Goal: Register for event/course: Sign up to attend an event or enroll in a course

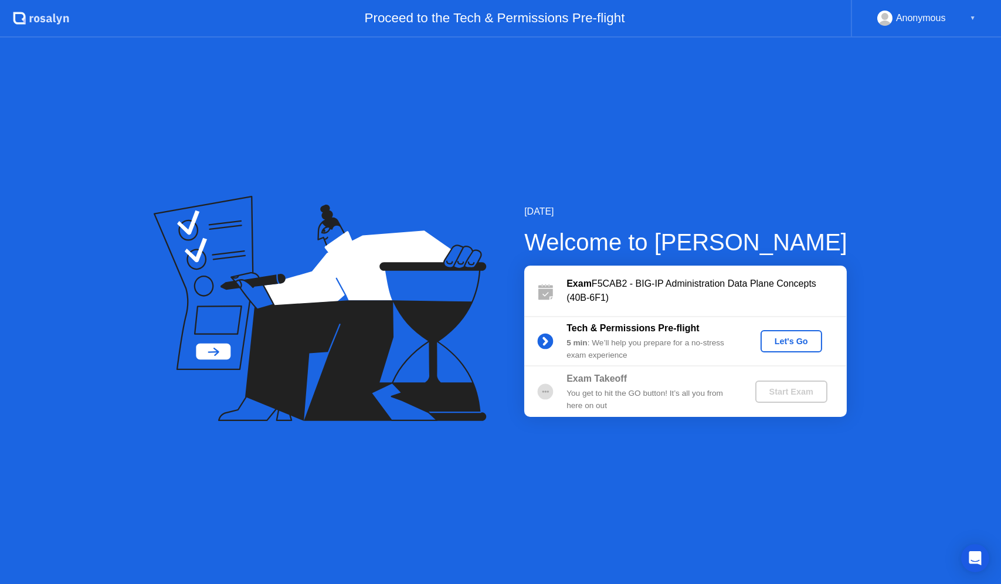
click at [799, 343] on div "Let's Go" at bounding box center [791, 341] width 52 height 9
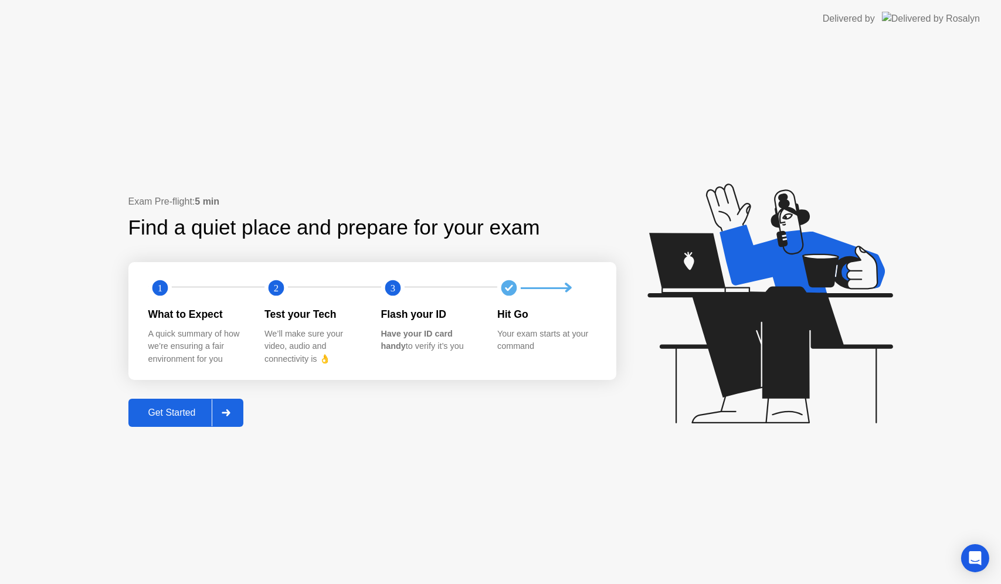
click at [173, 412] on div "Get Started" at bounding box center [172, 413] width 80 height 11
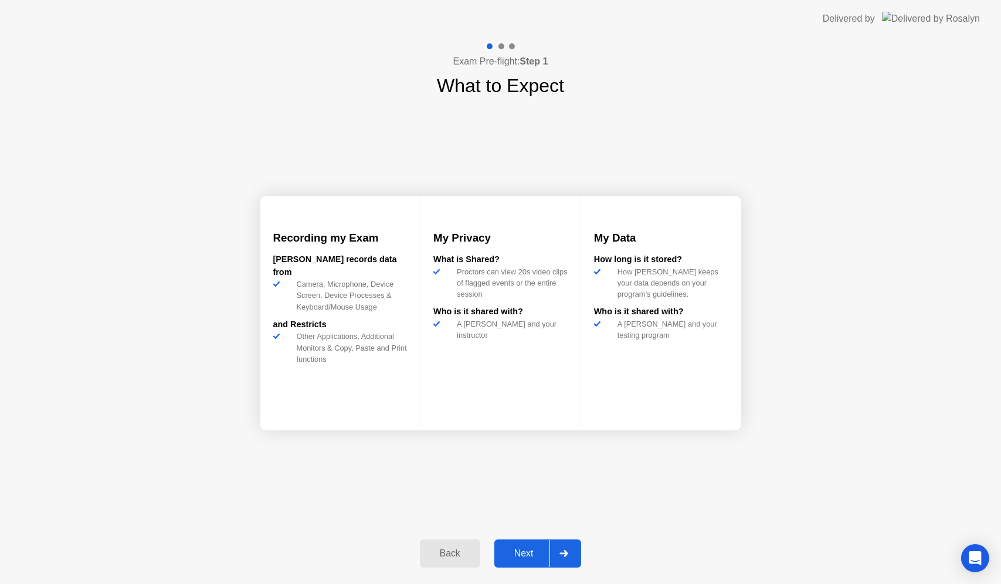
click at [523, 557] on div "Next" at bounding box center [524, 553] width 52 height 11
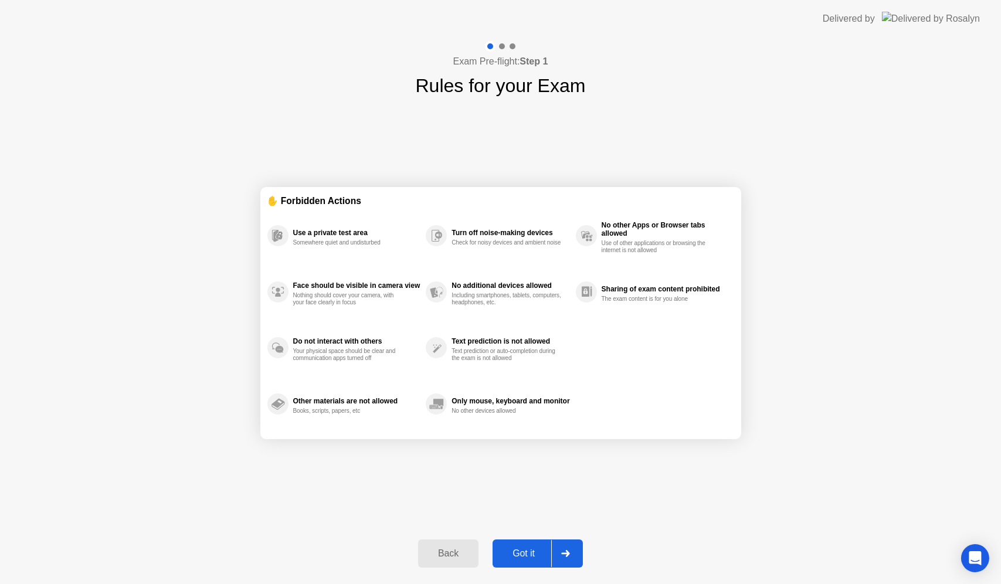
click at [525, 553] on div "Got it" at bounding box center [523, 553] width 55 height 11
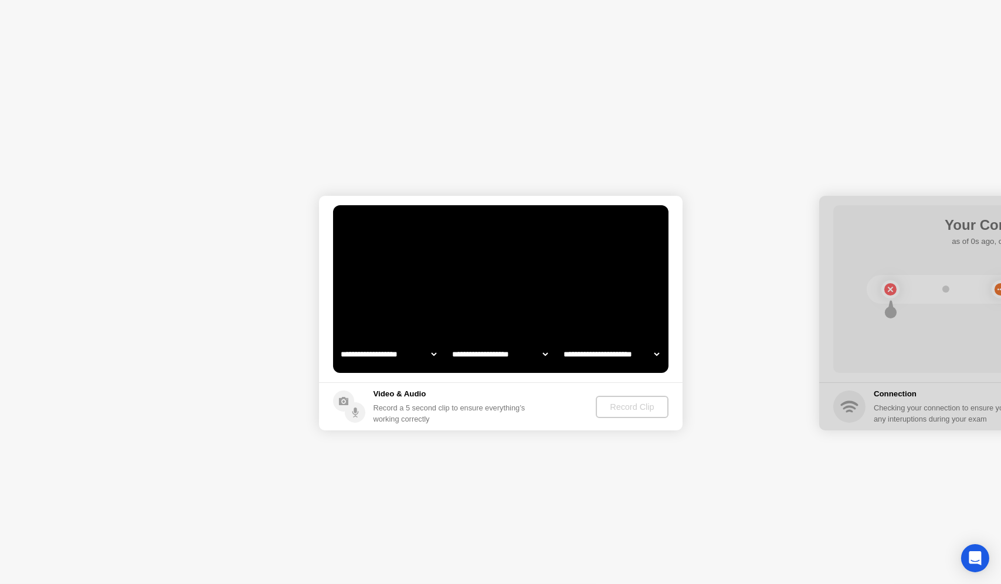
select select "**********"
select select "*******"
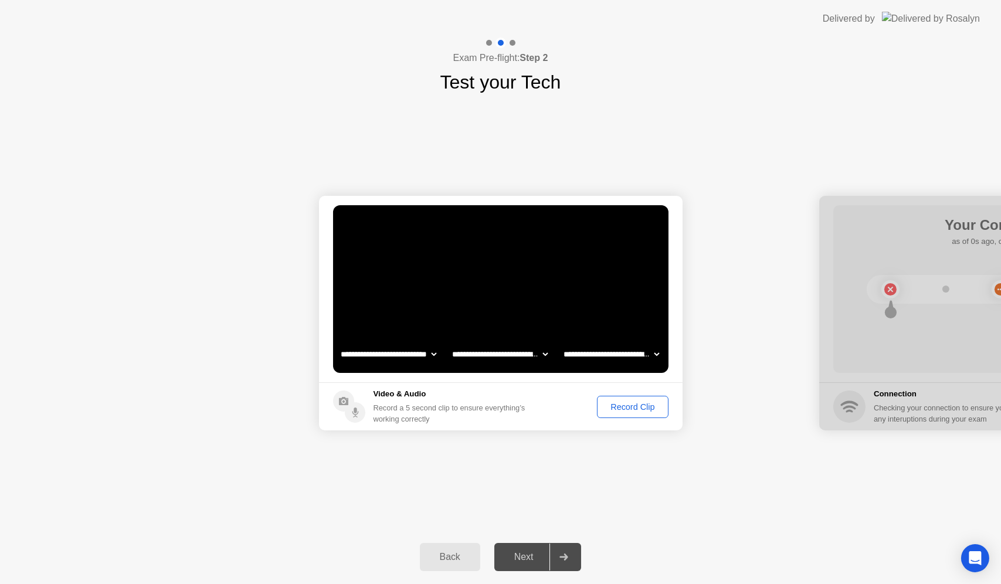
click at [615, 408] on div "Record Clip" at bounding box center [632, 406] width 63 height 9
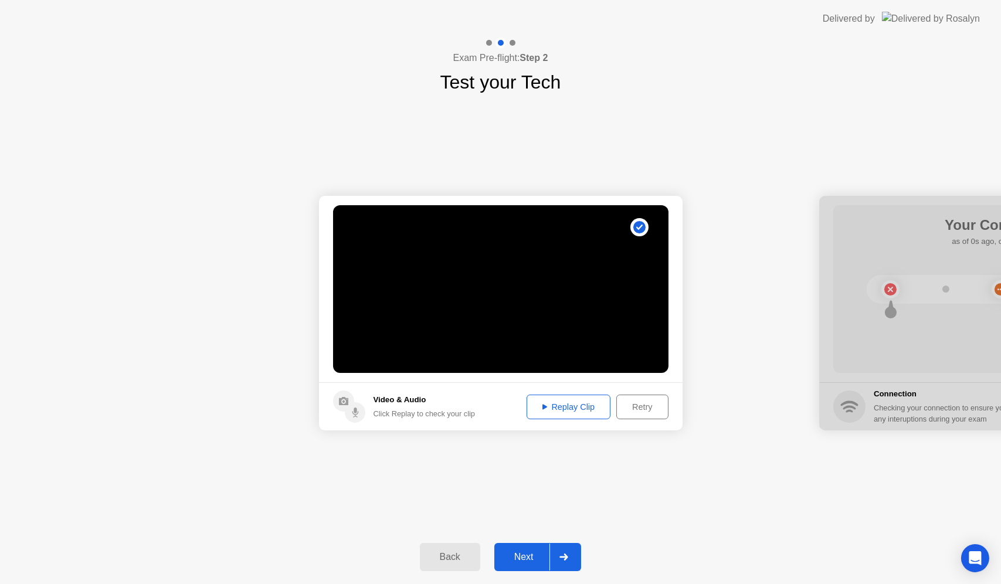
click at [525, 556] on div "Next" at bounding box center [524, 557] width 52 height 11
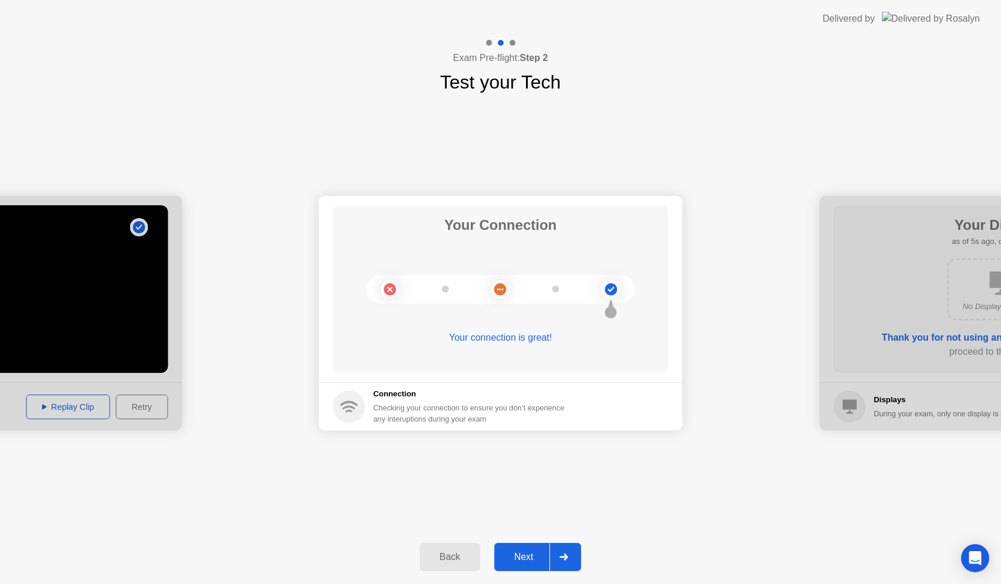
click at [525, 558] on div "Next" at bounding box center [524, 557] width 52 height 11
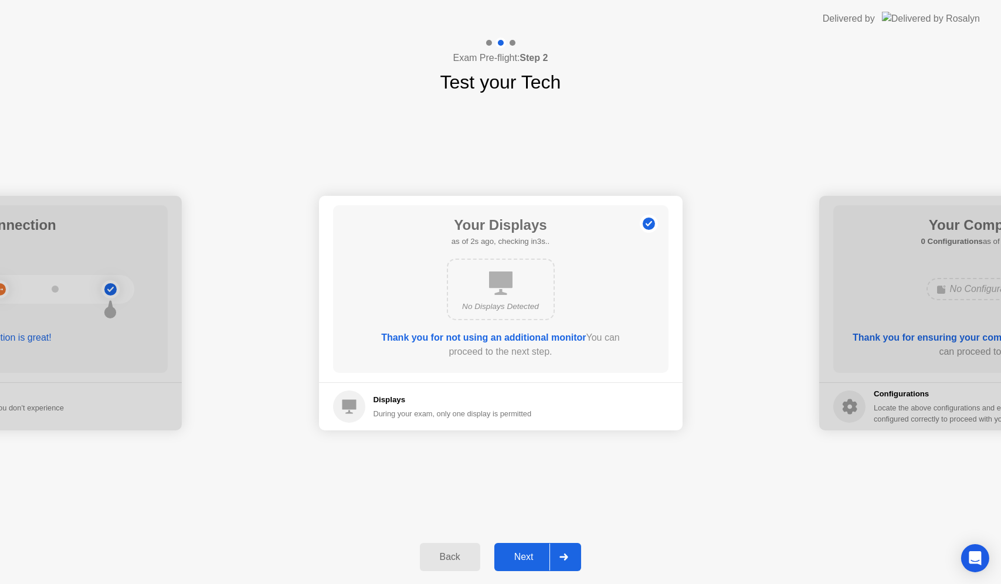
click at [525, 558] on div "Next" at bounding box center [524, 557] width 52 height 11
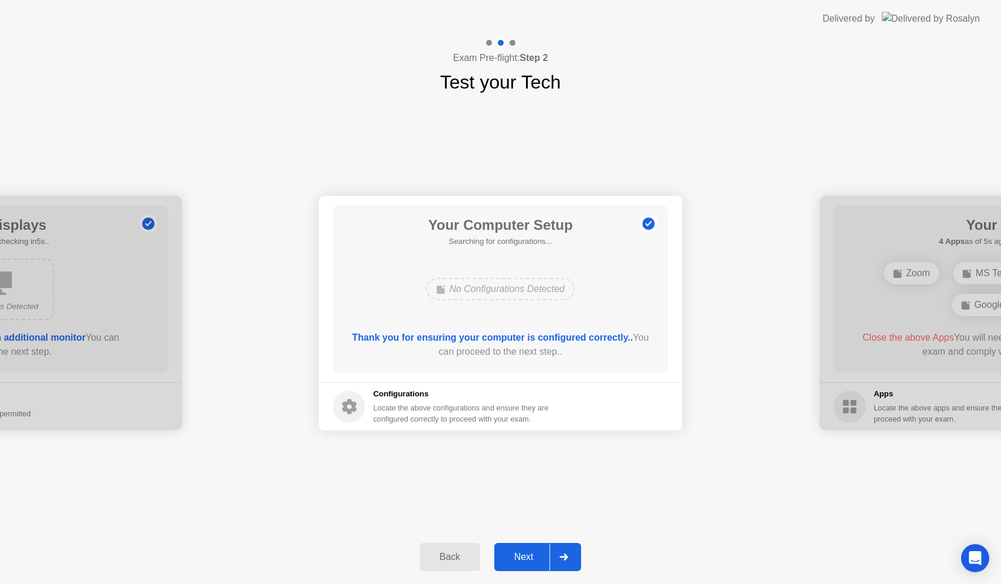
click at [525, 558] on div "Next" at bounding box center [524, 557] width 52 height 11
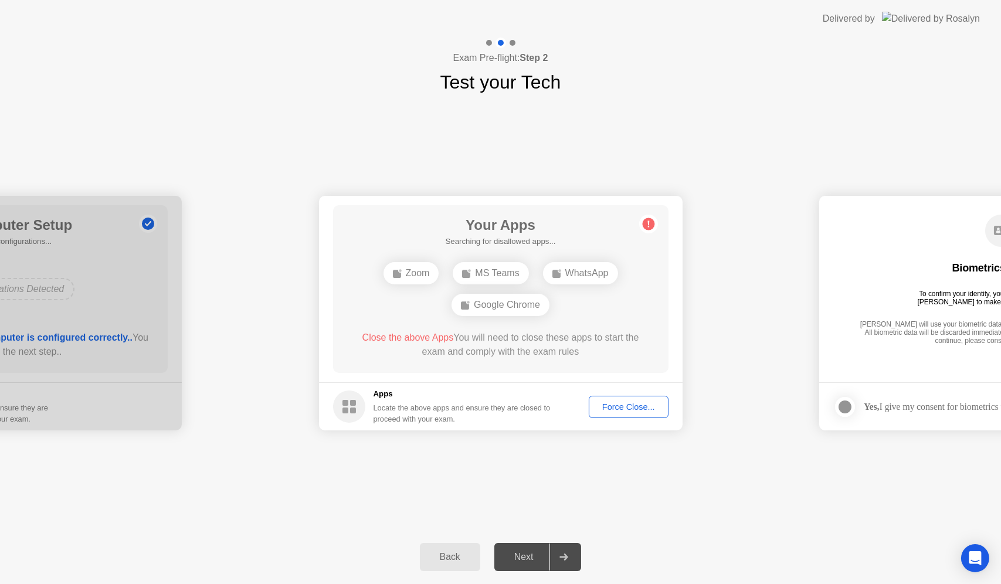
click at [628, 405] on div "Force Close..." at bounding box center [629, 406] width 72 height 9
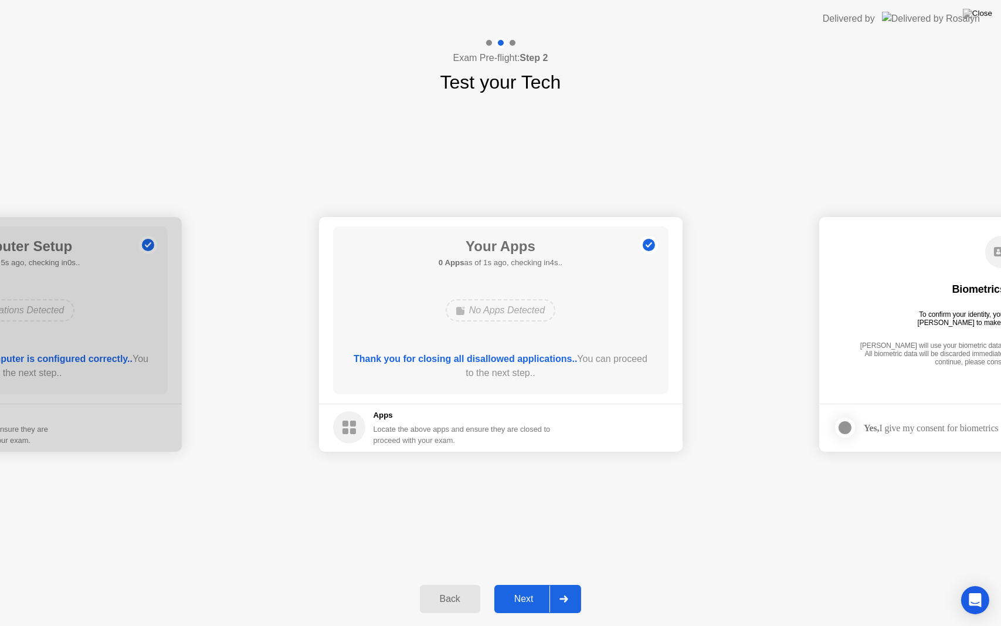
click at [514, 583] on div "Next" at bounding box center [524, 598] width 52 height 11
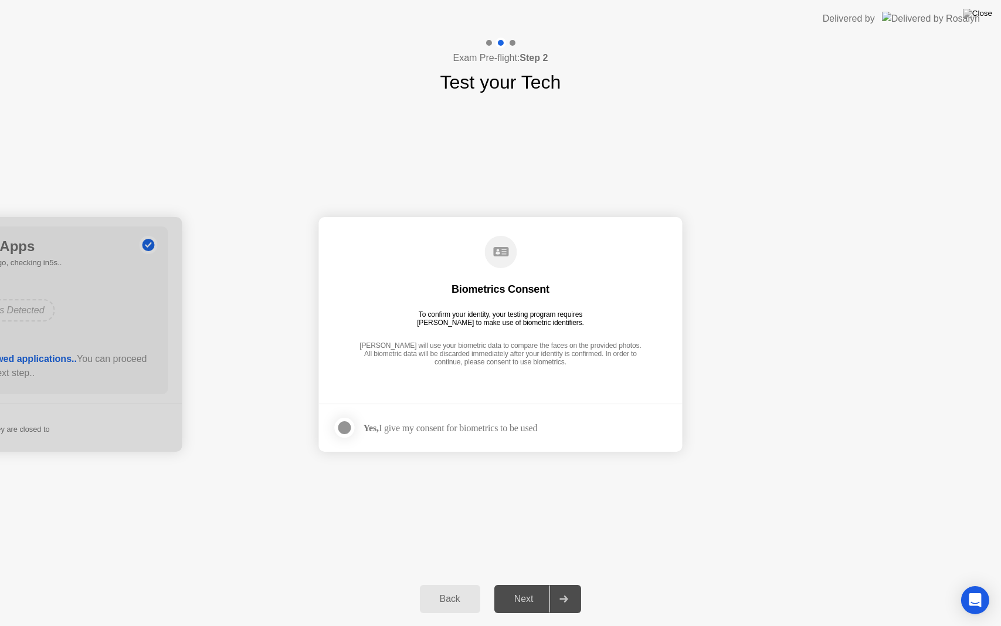
click at [333, 427] on label at bounding box center [348, 427] width 30 height 23
click at [513, 583] on div "Next" at bounding box center [524, 598] width 52 height 11
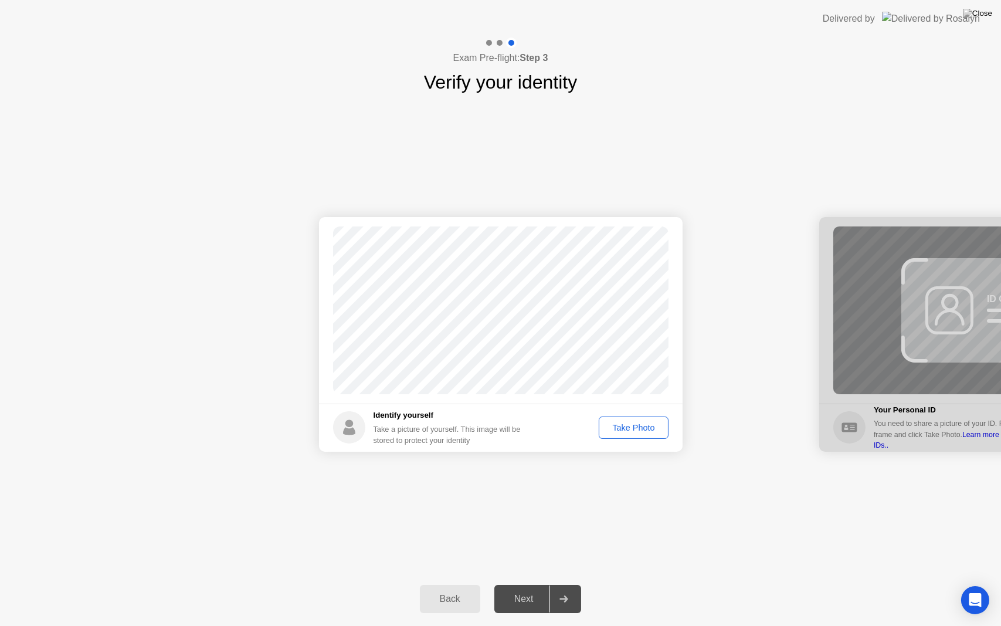
click at [623, 428] on div "Take Photo" at bounding box center [633, 427] width 61 height 9
click at [521, 583] on div "Next" at bounding box center [524, 598] width 52 height 11
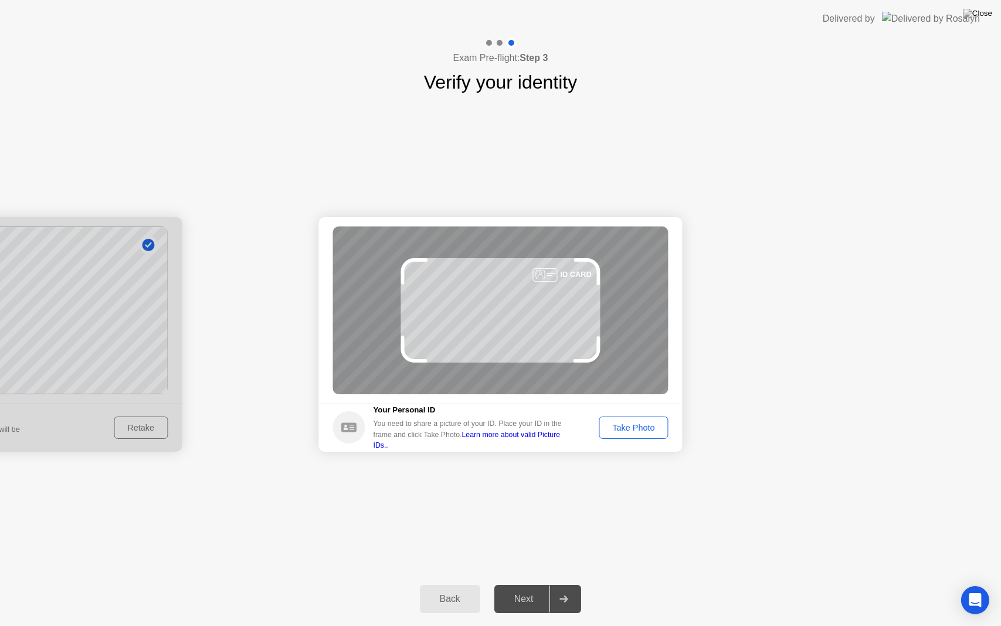
click at [626, 425] on div "Take Photo" at bounding box center [633, 427] width 61 height 9
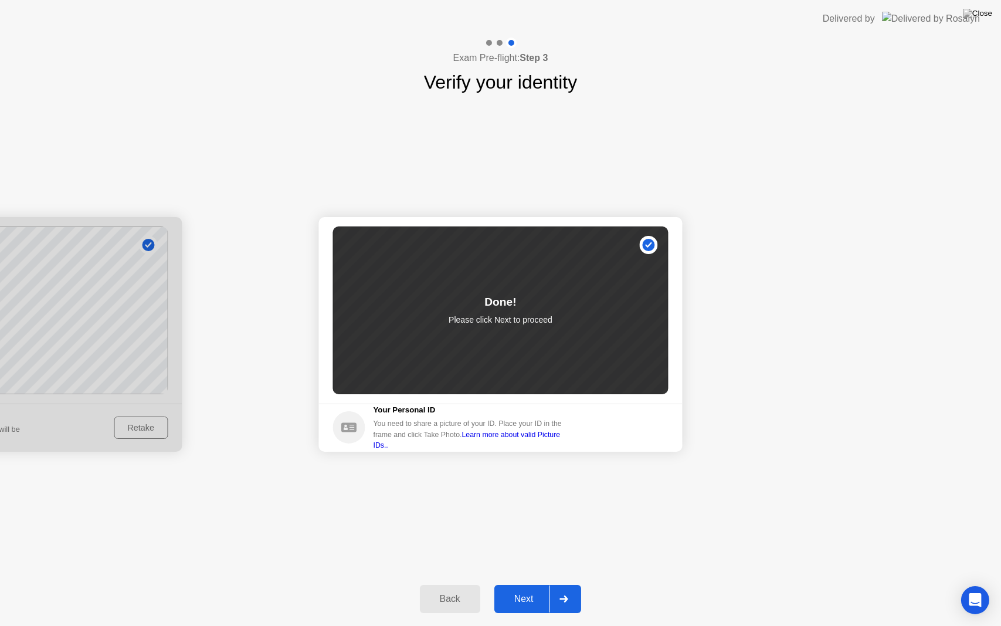
click at [525, 583] on div "Next" at bounding box center [524, 598] width 52 height 11
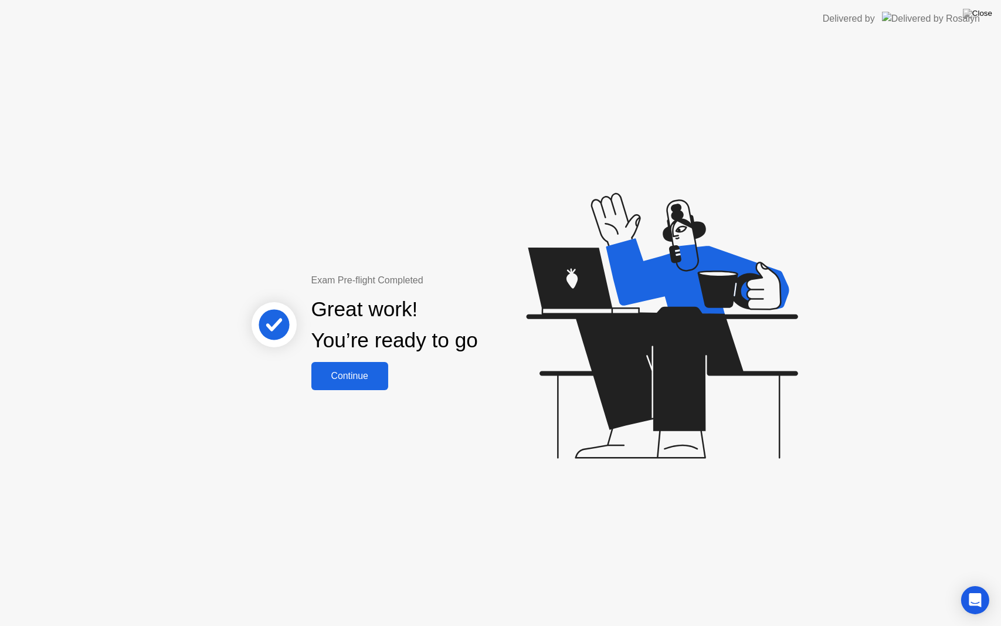
click at [353, 381] on div "Continue" at bounding box center [350, 376] width 70 height 11
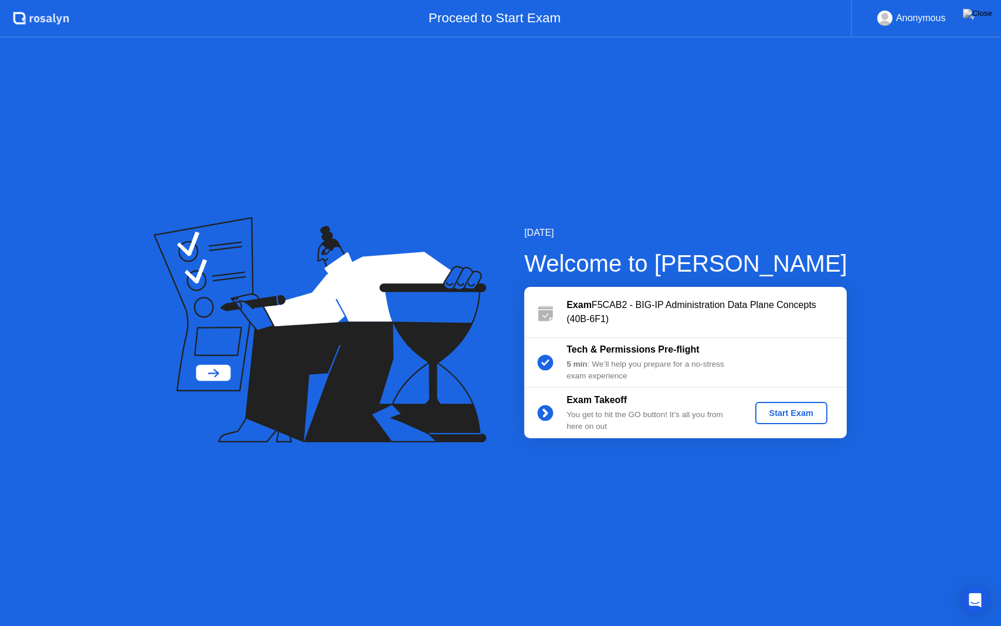
click at [773, 415] on div "Start Exam" at bounding box center [791, 412] width 63 height 9
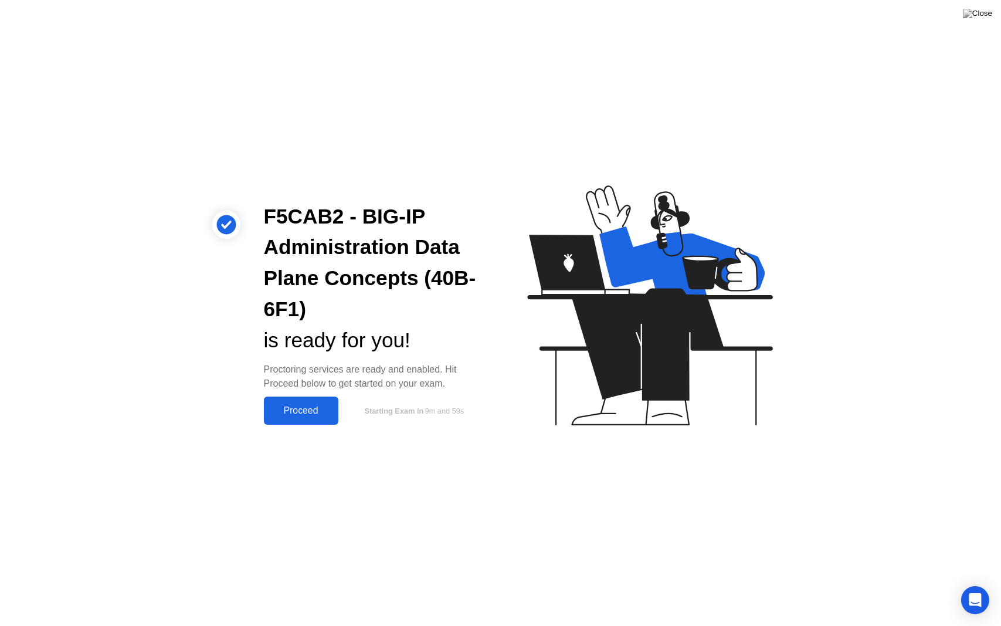
click at [305, 415] on div "Proceed" at bounding box center [300, 410] width 67 height 11
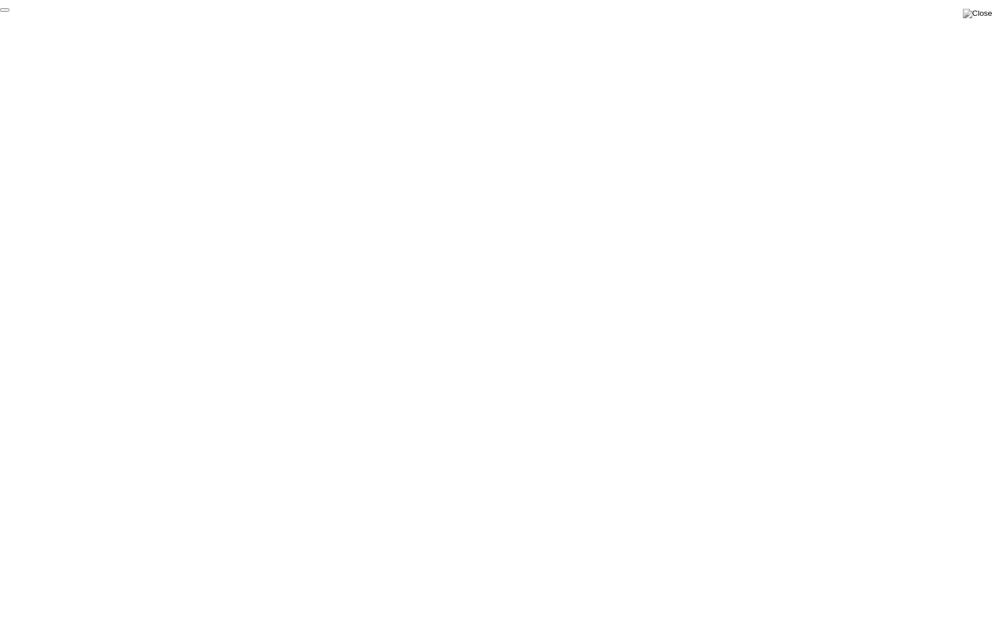
click at [9, 12] on button "End Proctoring Session" at bounding box center [4, 10] width 9 height 4
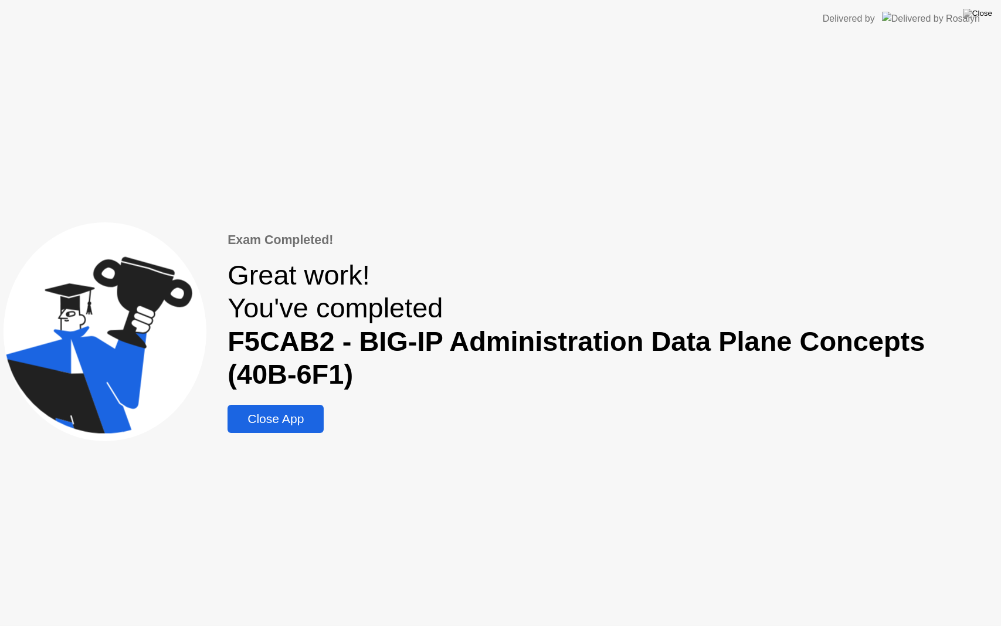
click at [283, 425] on div "Close App" at bounding box center [275, 419] width 89 height 14
